Goal: Transaction & Acquisition: Purchase product/service

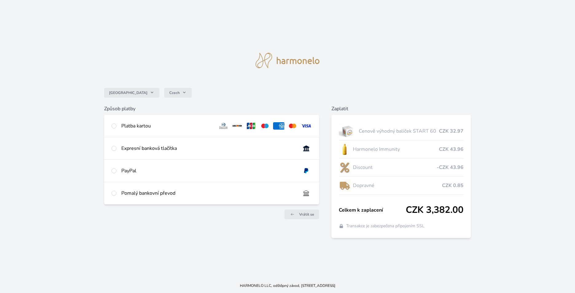
click at [115, 128] on div at bounding box center [113, 125] width 5 height 7
radio input "true"
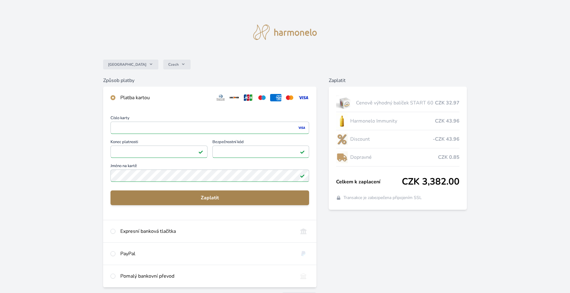
click at [204, 198] on span "Zaplatit" at bounding box center [209, 197] width 189 height 7
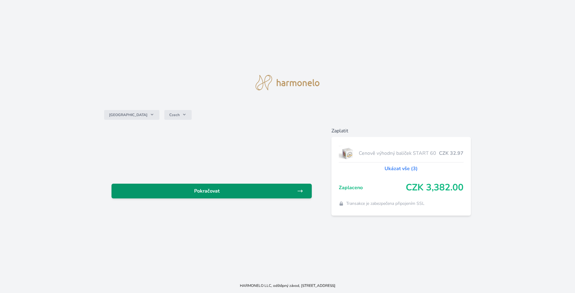
click at [211, 190] on span "Pokračovat" at bounding box center [206, 190] width 181 height 7
